Goal: Communication & Community: Participate in discussion

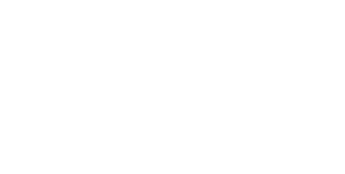
click at [288, 33] on button "Close" at bounding box center [279, 30] width 20 height 9
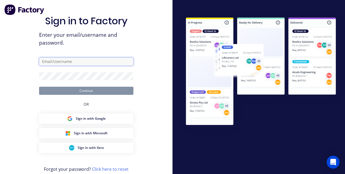
click at [58, 64] on input "text" at bounding box center [86, 61] width 94 height 8
click at [61, 65] on input "text" at bounding box center [86, 61] width 94 height 8
type input "[EMAIL_ADDRESS][DOMAIN_NAME]"
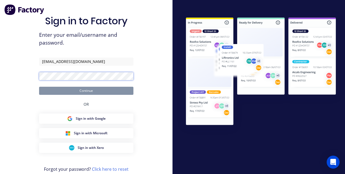
click at [39, 87] on button "Continue" at bounding box center [86, 91] width 94 height 8
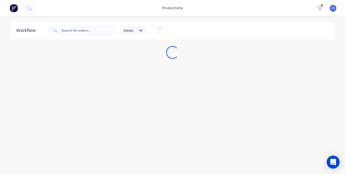
click at [18, 9] on button at bounding box center [13, 8] width 11 height 11
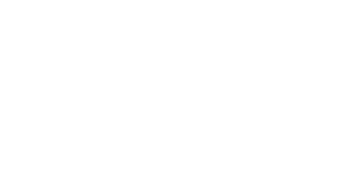
click at [71, 69] on button "Tracking" at bounding box center [45, 73] width 51 height 13
click at [288, 32] on button "Close" at bounding box center [279, 30] width 20 height 9
click at [345, 142] on div "Order details Collaborate Checklists 0/0 Tracking Linked Orders Timeline Order …" at bounding box center [172, 87] width 345 height 174
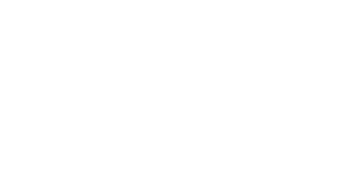
click at [56, 45] on div "Collaborate" at bounding box center [45, 47] width 21 height 5
click at [243, 161] on div at bounding box center [173, 159] width 138 height 6
click at [243, 161] on div "@[PERSON_NAME]" at bounding box center [173, 159] width 138 height 6
click at [303, 163] on button "Send" at bounding box center [292, 158] width 21 height 8
click at [288, 33] on button "Close" at bounding box center [279, 30] width 20 height 9
